Goal: Transaction & Acquisition: Purchase product/service

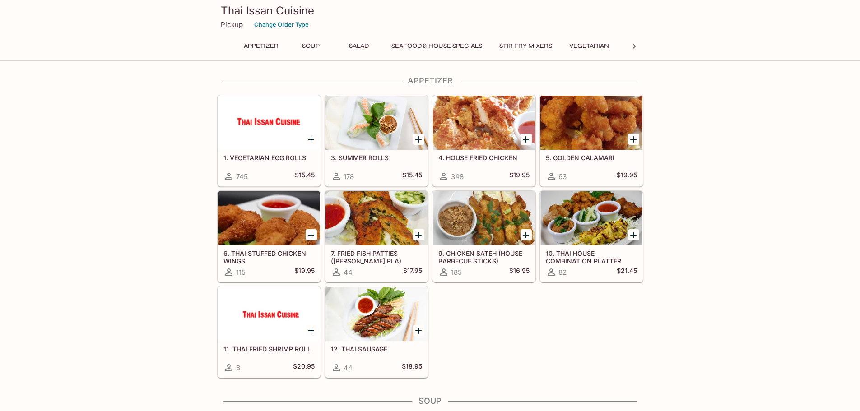
click at [525, 142] on icon "Add 4. HOUSE FRIED CHICKEN" at bounding box center [525, 139] width 11 height 11
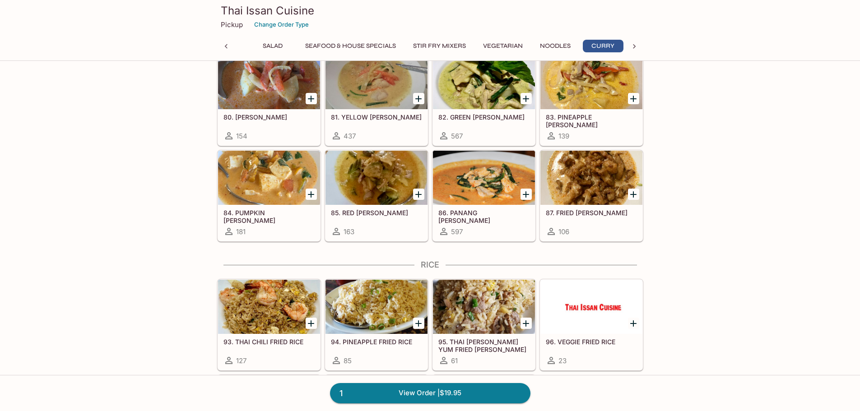
scroll to position [0, 88]
click at [528, 195] on icon "Add 86. PANANG CURRY" at bounding box center [526, 194] width 6 height 6
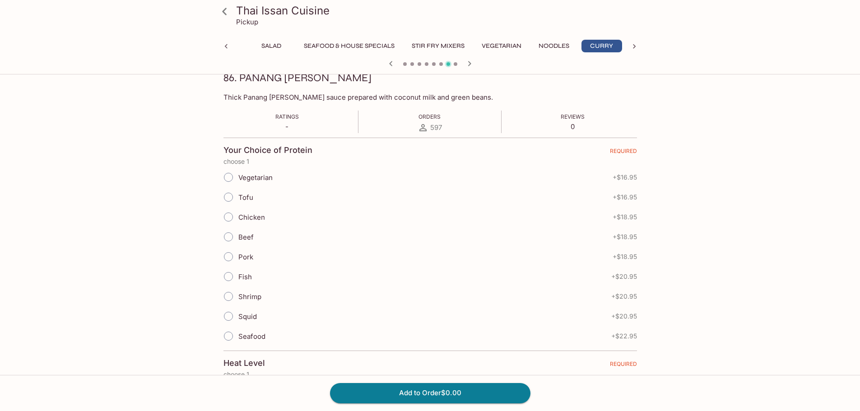
scroll to position [135, 0]
click at [228, 213] on input "Chicken" at bounding box center [228, 214] width 19 height 19
radio input "true"
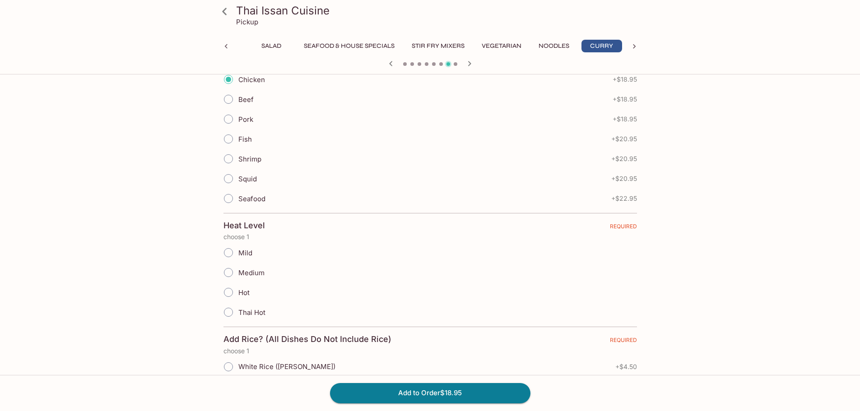
click at [228, 252] on input "Mild" at bounding box center [228, 252] width 19 height 19
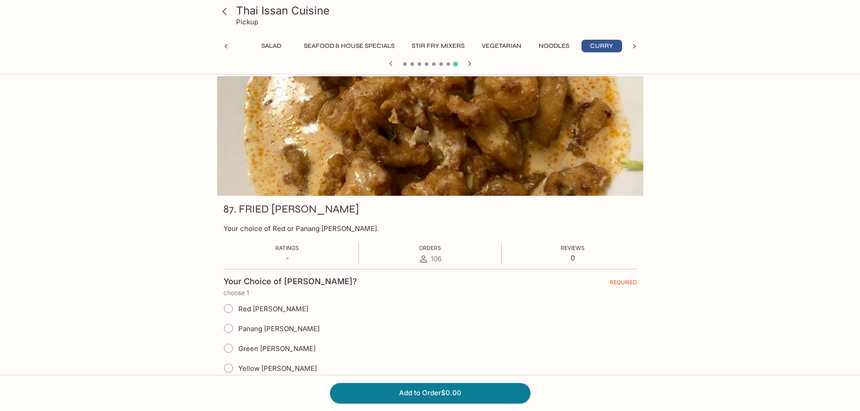
scroll to position [0, 0]
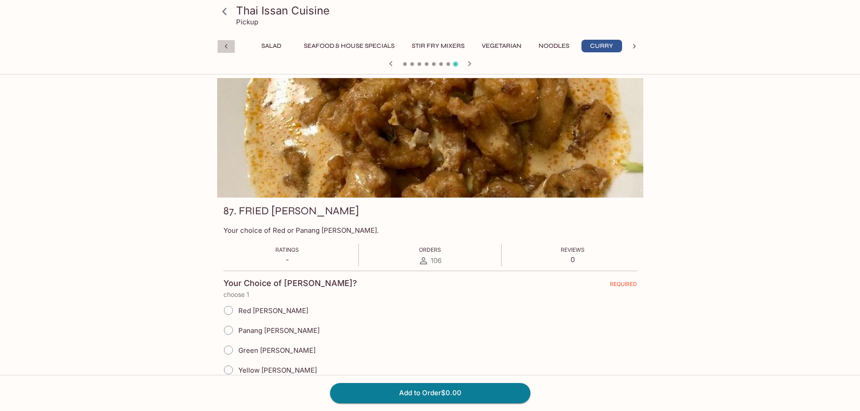
drag, startPoint x: 226, startPoint y: 42, endPoint x: 228, endPoint y: 48, distance: 7.0
click at [226, 42] on div at bounding box center [226, 47] width 18 height 14
click at [393, 61] on icon "button" at bounding box center [390, 63] width 11 height 11
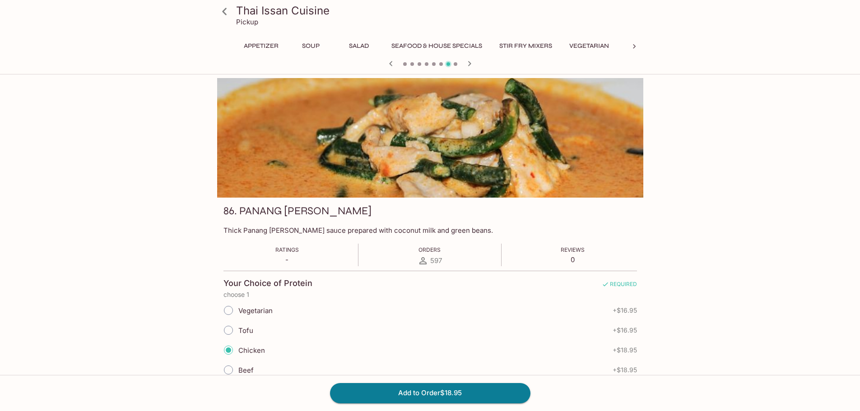
scroll to position [226, 0]
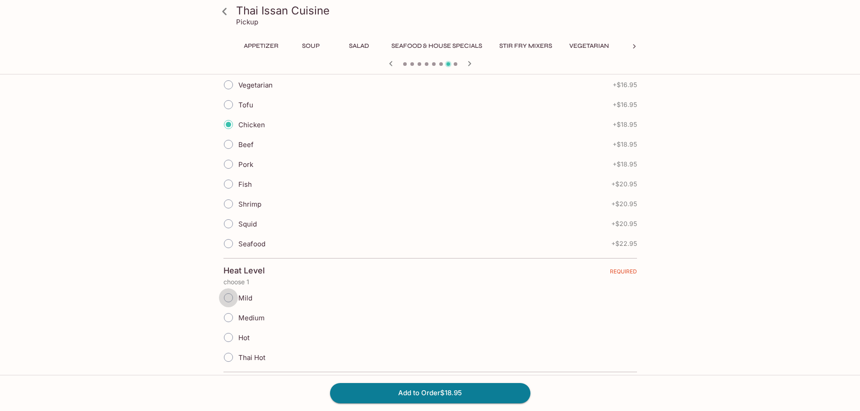
click at [231, 296] on input "Mild" at bounding box center [228, 297] width 19 height 19
radio input "true"
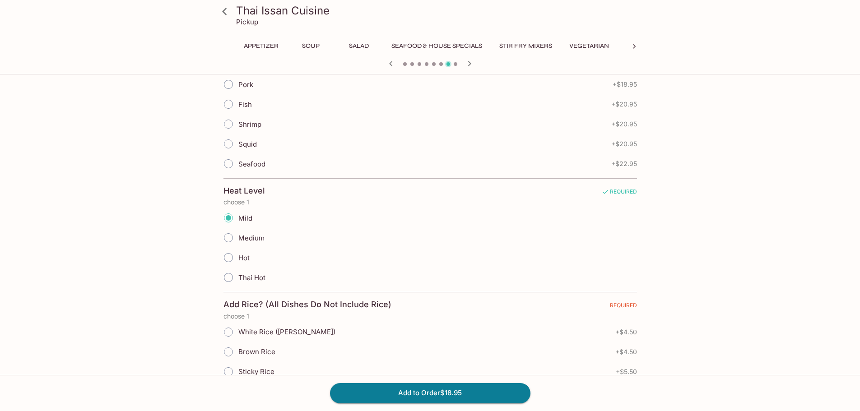
scroll to position [451, 0]
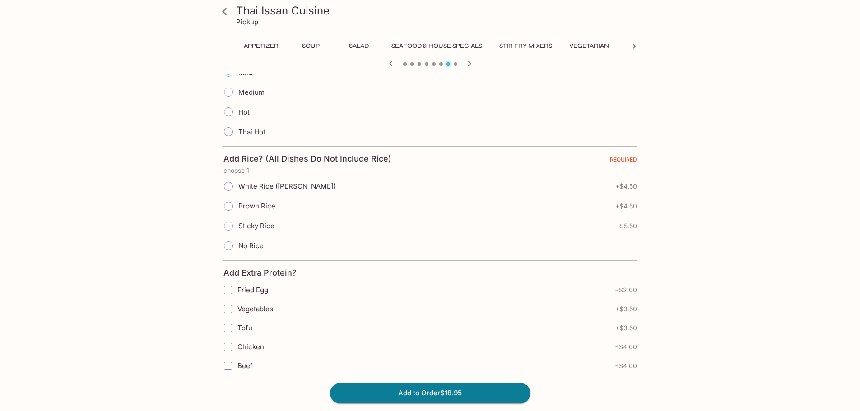
click at [256, 247] on span "No Rice" at bounding box center [250, 245] width 25 height 9
click at [238, 247] on input "No Rice" at bounding box center [228, 246] width 19 height 19
radio input "true"
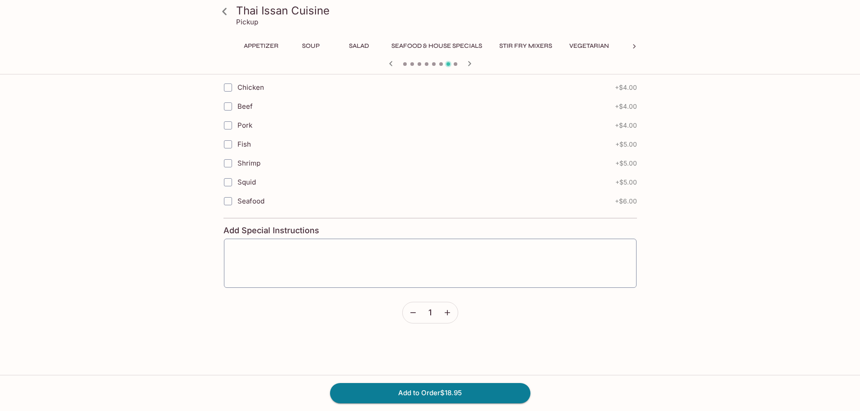
scroll to position [722, 0]
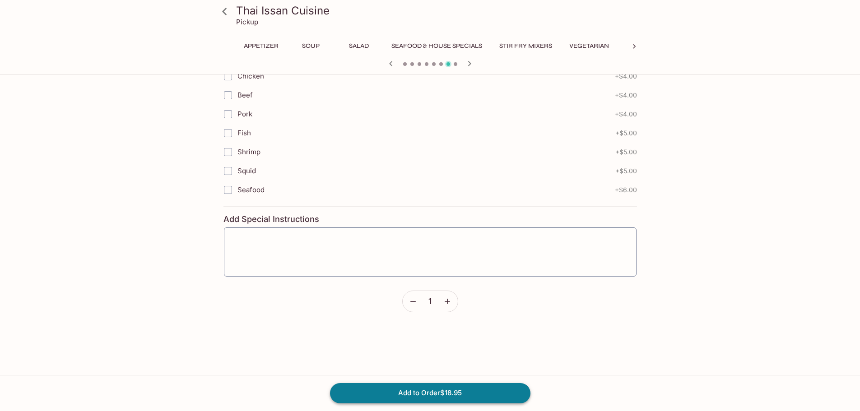
click at [463, 389] on button "Add to Order $18.95" at bounding box center [430, 393] width 200 height 20
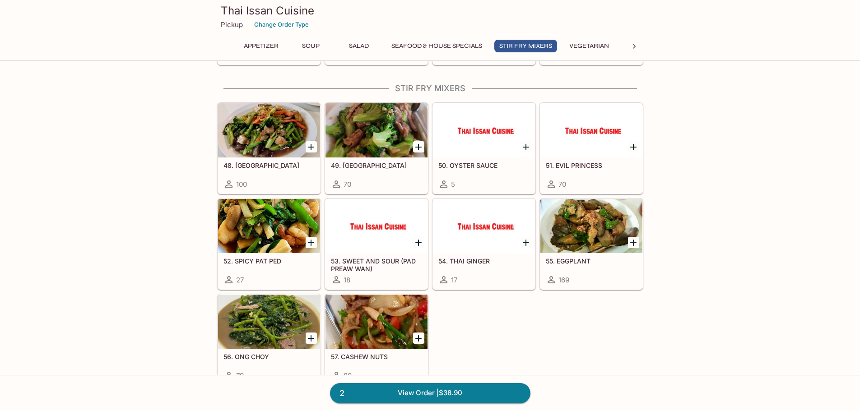
scroll to position [1038, 0]
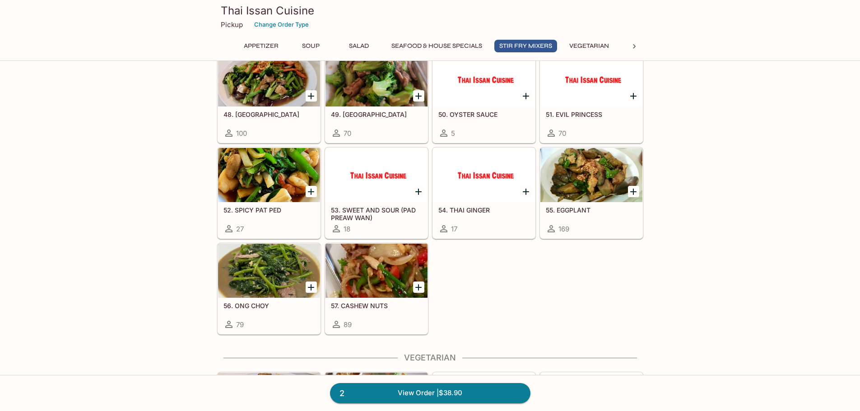
click at [390, 269] on div at bounding box center [376, 271] width 102 height 54
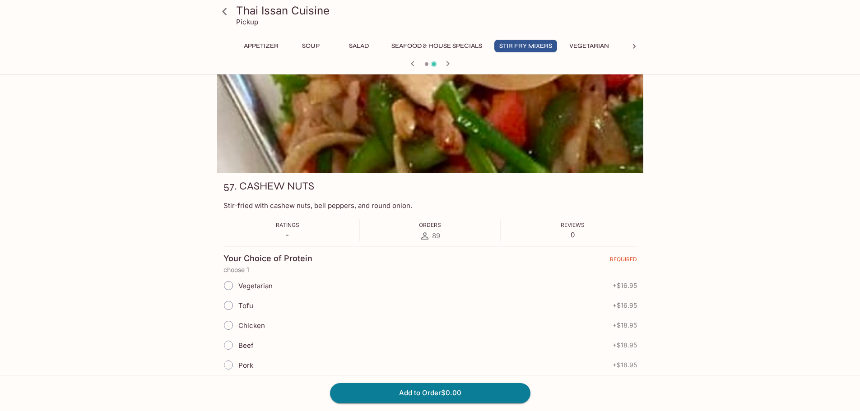
scroll to position [45, 0]
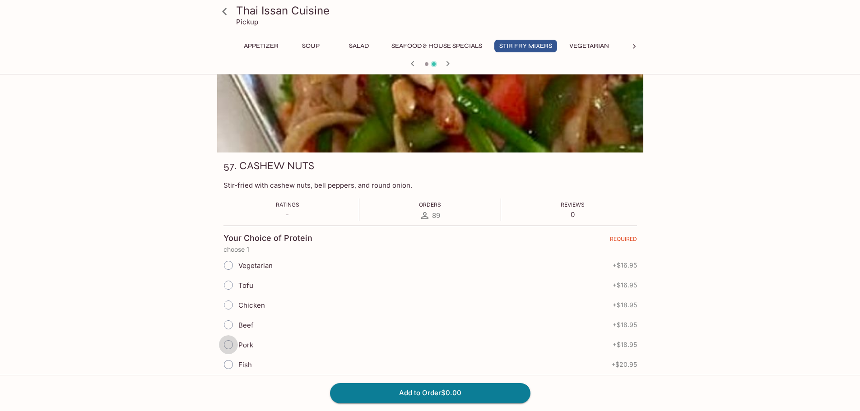
click at [230, 345] on input "Pork" at bounding box center [228, 344] width 19 height 19
radio input "true"
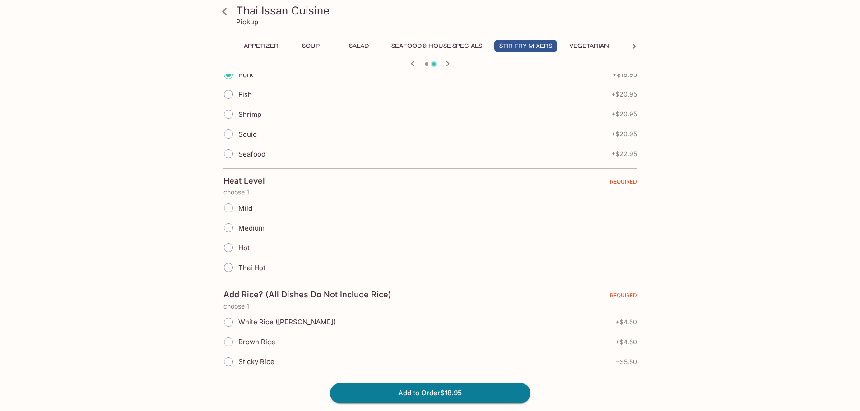
scroll to position [316, 0]
click at [230, 208] on input "Mild" at bounding box center [228, 207] width 19 height 19
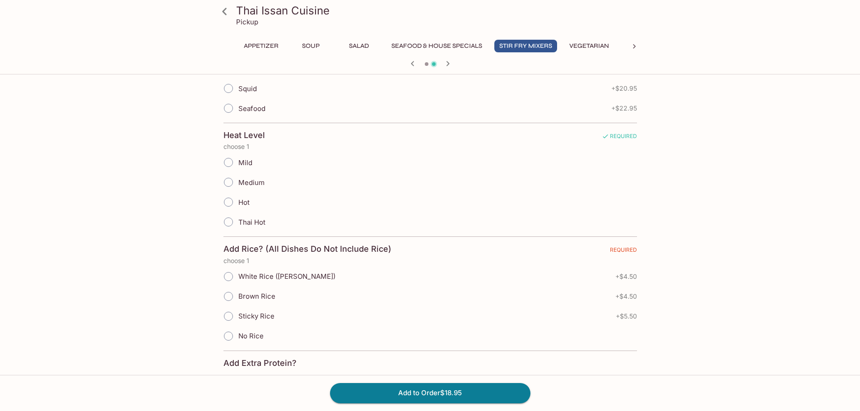
click at [230, 161] on input "Mild" at bounding box center [228, 162] width 19 height 19
radio input "true"
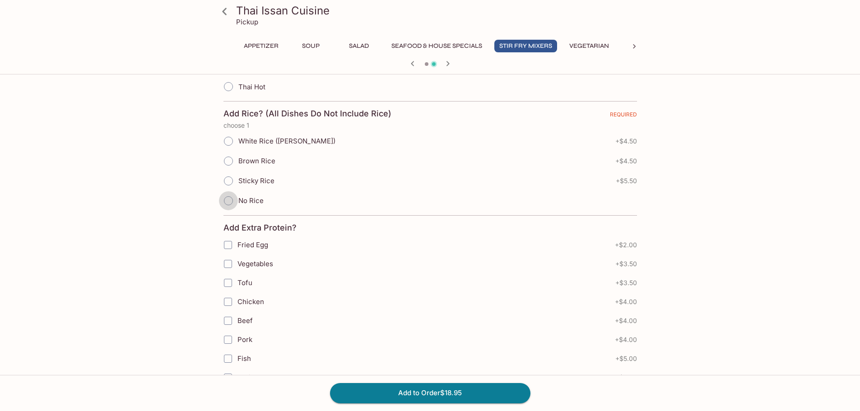
click at [228, 200] on input "No Rice" at bounding box center [228, 200] width 19 height 19
radio input "true"
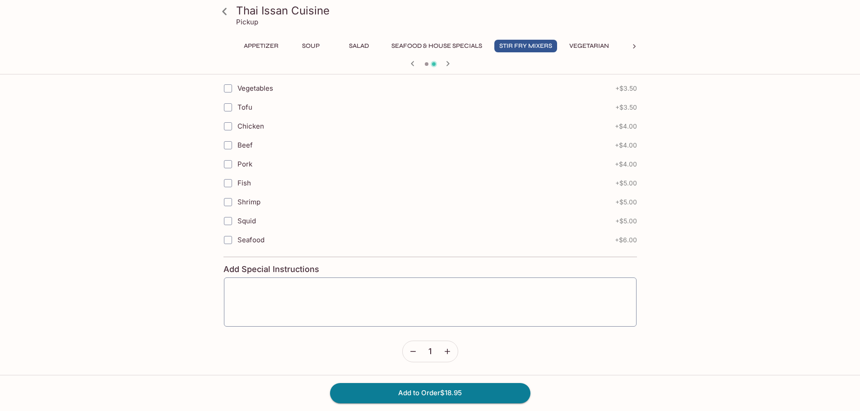
scroll to position [673, 0]
click at [445, 390] on button "Add to Order $18.95" at bounding box center [430, 393] width 200 height 20
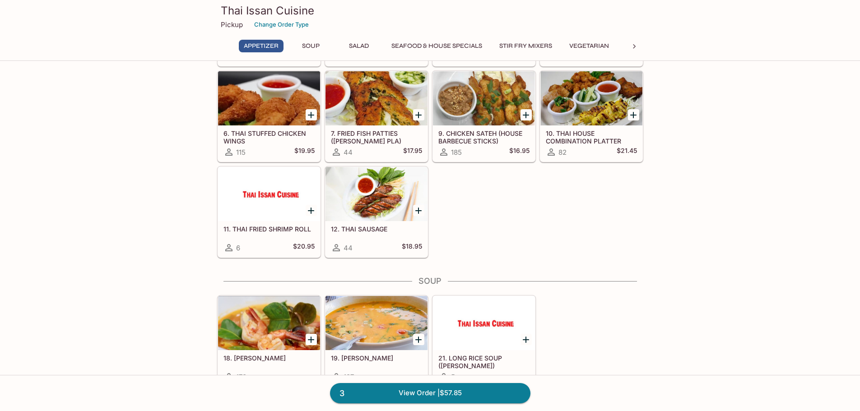
scroll to position [135, 0]
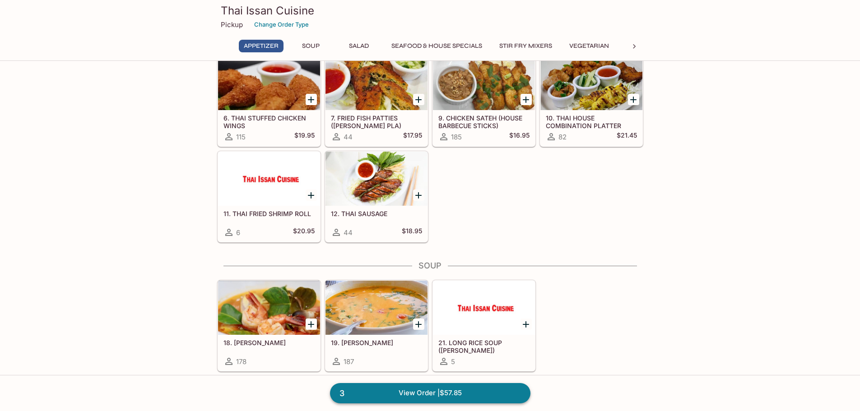
click at [465, 396] on link "3 View Order | $57.85" at bounding box center [430, 393] width 200 height 20
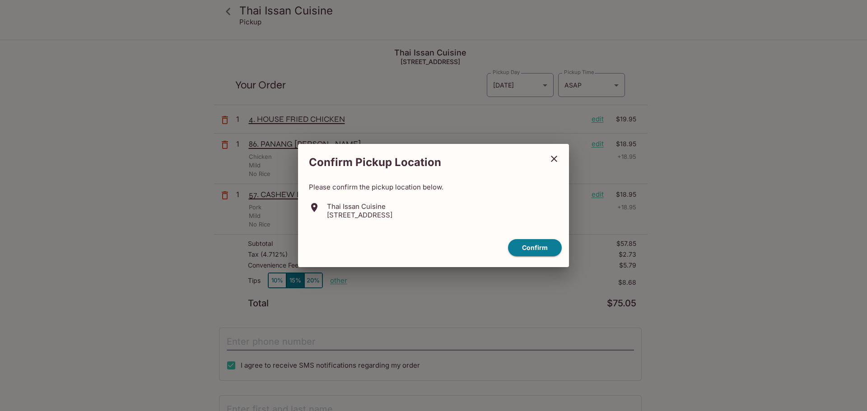
drag, startPoint x: 327, startPoint y: 215, endPoint x: 456, endPoint y: 216, distance: 128.6
click at [392, 216] on p "[STREET_ADDRESS]" at bounding box center [359, 215] width 65 height 9
copy p "[STREET_ADDRESS]"
click at [529, 240] on button "Confirm" at bounding box center [535, 248] width 54 height 18
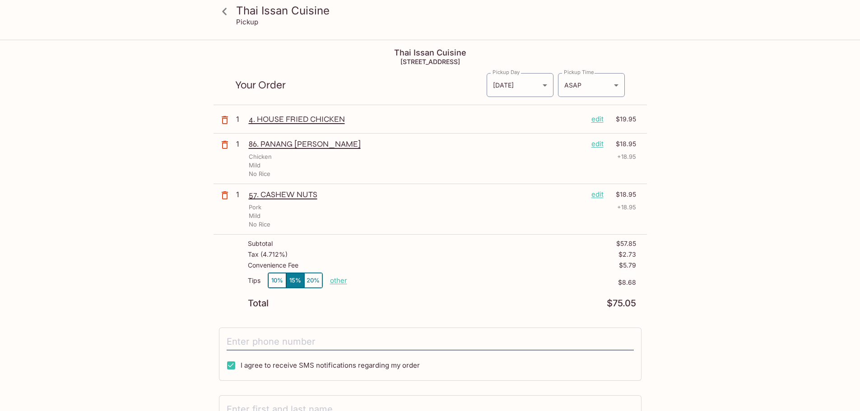
click at [333, 280] on p "other" at bounding box center [338, 280] width 17 height 9
drag, startPoint x: 383, startPoint y: 280, endPoint x: 433, endPoint y: 278, distance: 49.7
click at [433, 278] on div "Tips 10% 15% 20% Done 8.68 $8.68" at bounding box center [442, 286] width 388 height 27
type input "0.00"
click at [748, 267] on div "Thai Issan Cuisine Pickup Thai Issan Cuisine [STREET_ADDRESS] Your Order Pickup…" at bounding box center [430, 246] width 860 height 411
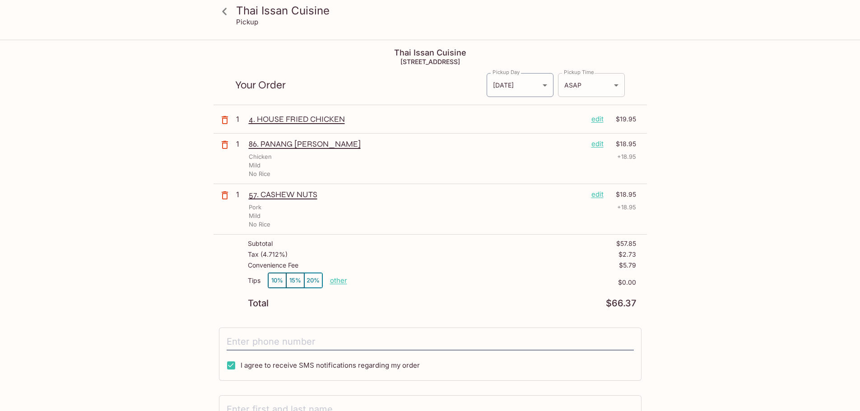
click at [584, 93] on body "Thai Issan Cuisine Pickup Thai Issan Cuisine [STREET_ADDRESS] Your Order Pickup…" at bounding box center [430, 246] width 860 height 411
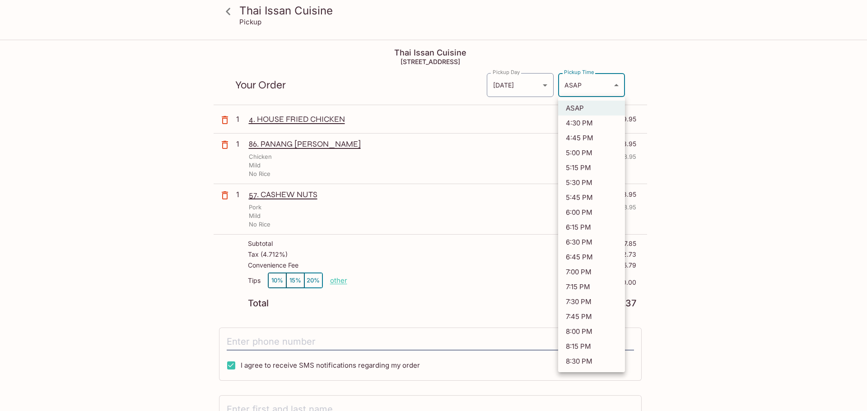
click at [592, 153] on li "5:00 PM" at bounding box center [591, 152] width 67 height 15
type input "[DATE]T03:00:35.000000Z"
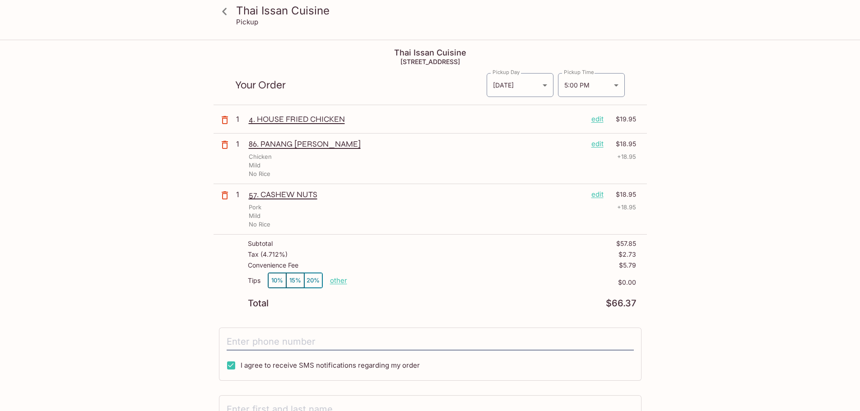
click at [703, 140] on div "Thai Issan Cuisine Pickup Thai Issan Cuisine [STREET_ADDRESS] Your Order Pickup…" at bounding box center [430, 282] width 578 height 482
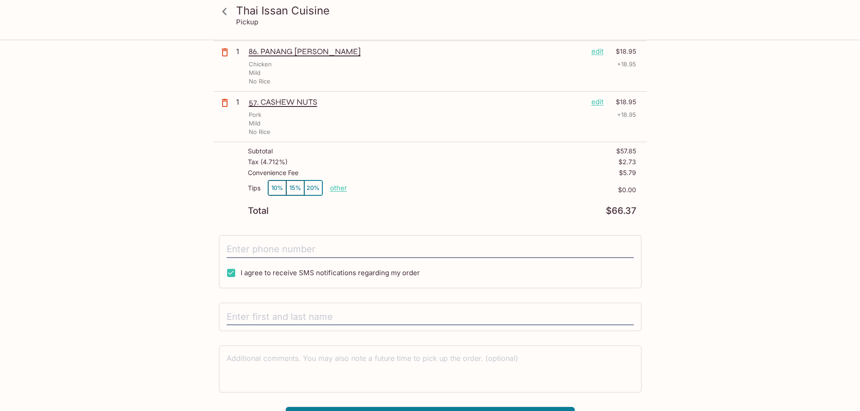
scroll to position [111, 0]
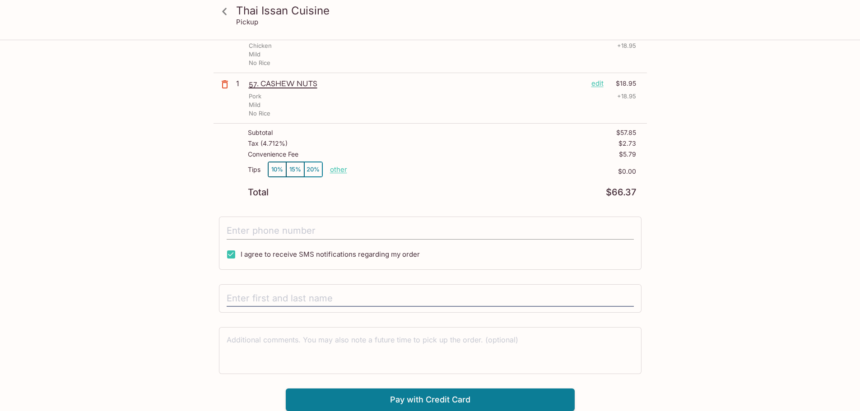
click at [309, 236] on input "tel" at bounding box center [430, 231] width 407 height 17
type input "[PHONE_NUMBER]"
click at [233, 254] on input "I agree to receive SMS notifications regarding my order" at bounding box center [231, 255] width 18 height 18
checkbox input "false"
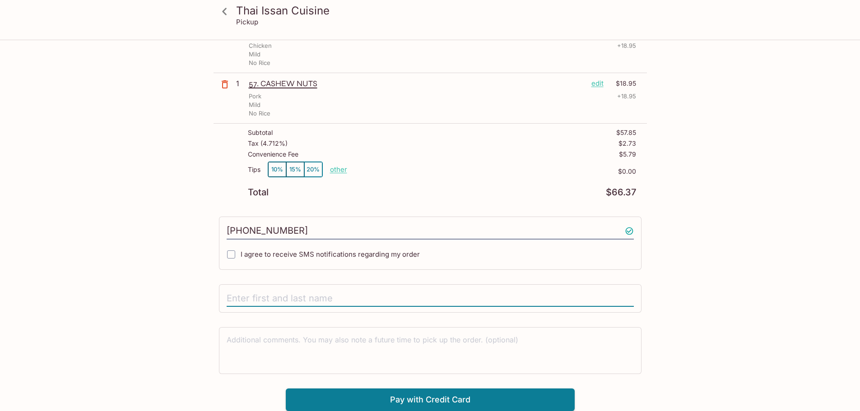
click at [284, 299] on input "text" at bounding box center [430, 298] width 407 height 17
type input "[PERSON_NAME]"
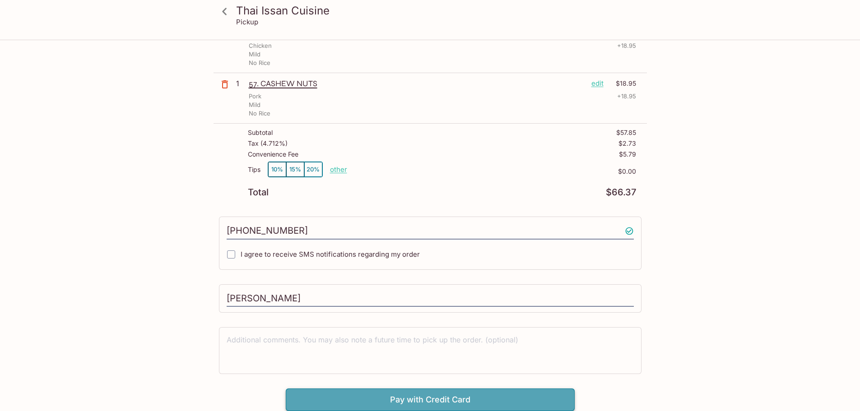
click at [475, 399] on button "Pay with Credit Card" at bounding box center [430, 400] width 289 height 23
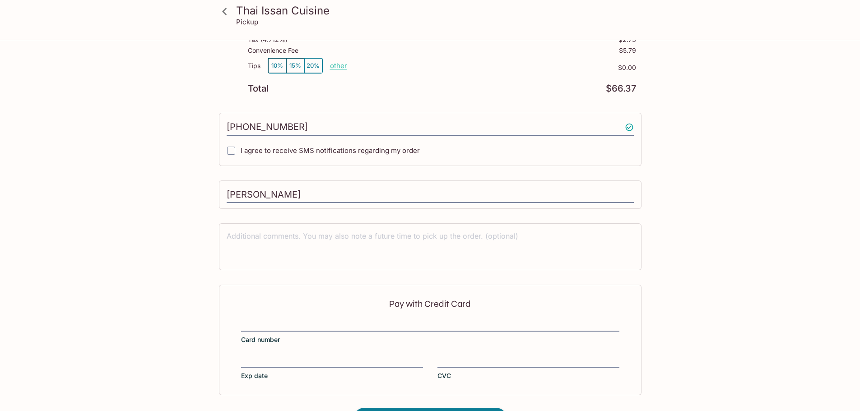
scroll to position [246, 0]
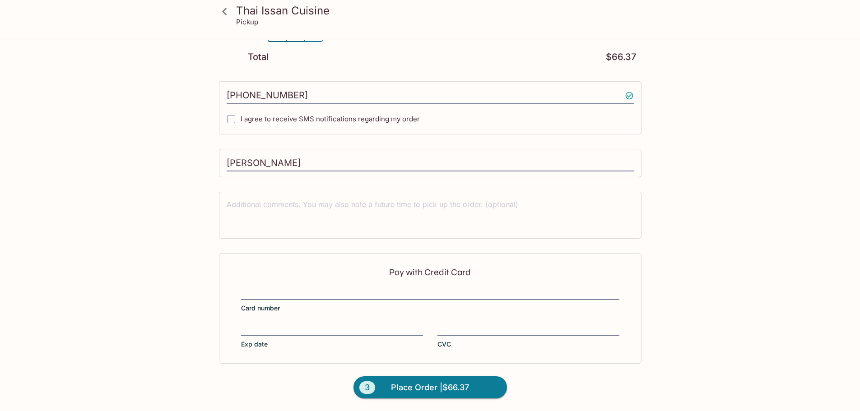
click at [355, 284] on div "Pay with Credit Card Card number Exp date CVC" at bounding box center [430, 308] width 422 height 110
click at [449, 383] on span "Place Order | $66.37" at bounding box center [430, 387] width 78 height 14
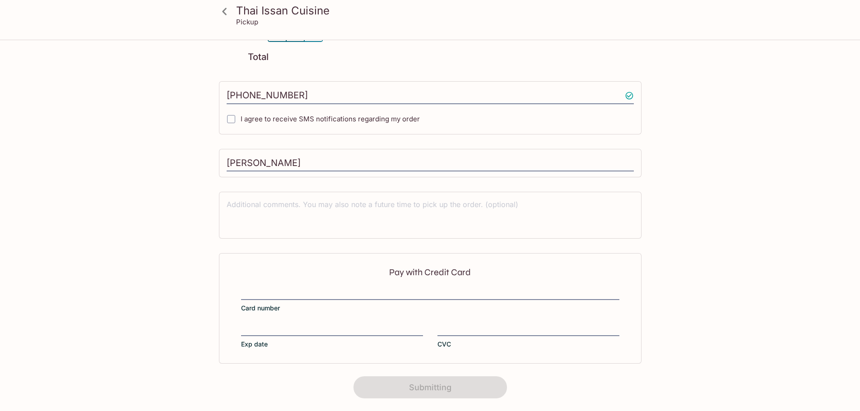
scroll to position [113, 0]
